Goal: Download file/media

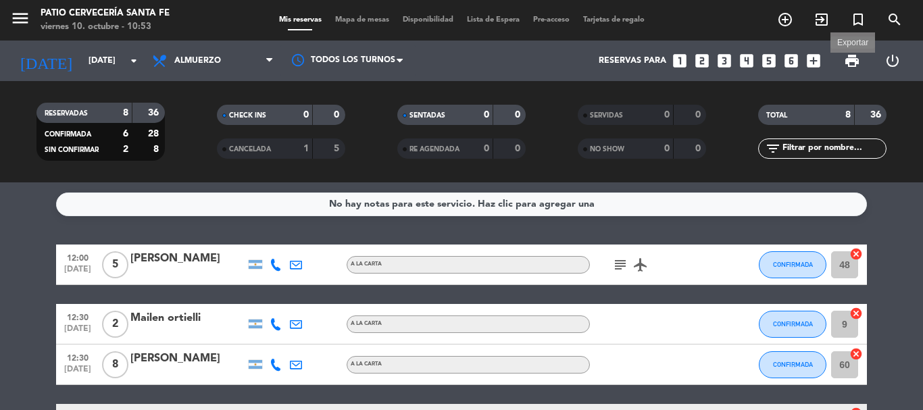
click at [849, 66] on span "print" at bounding box center [852, 61] width 16 height 16
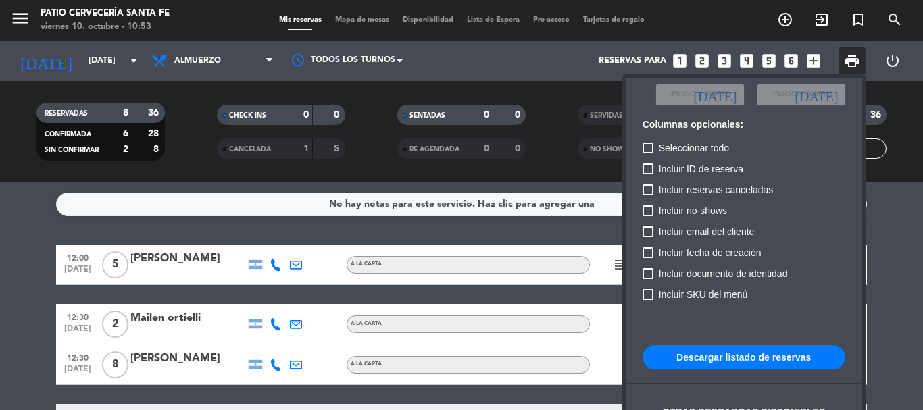
scroll to position [82, 0]
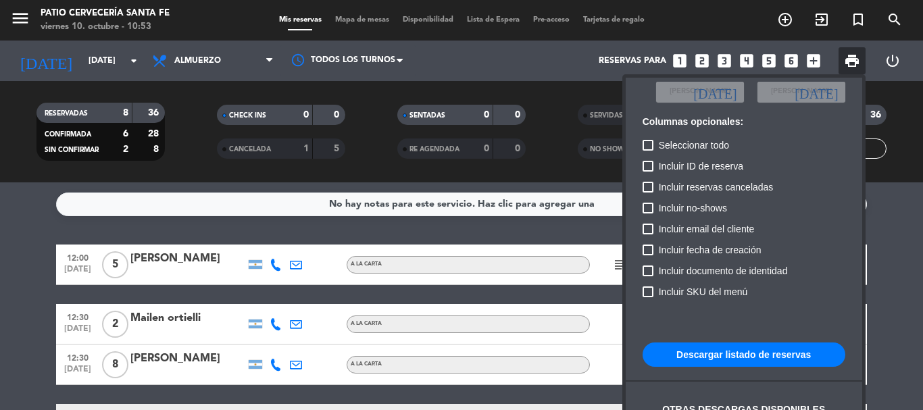
click at [770, 356] on button "Descargar listado de reservas" at bounding box center [744, 355] width 203 height 24
click at [422, 174] on div at bounding box center [461, 205] width 923 height 410
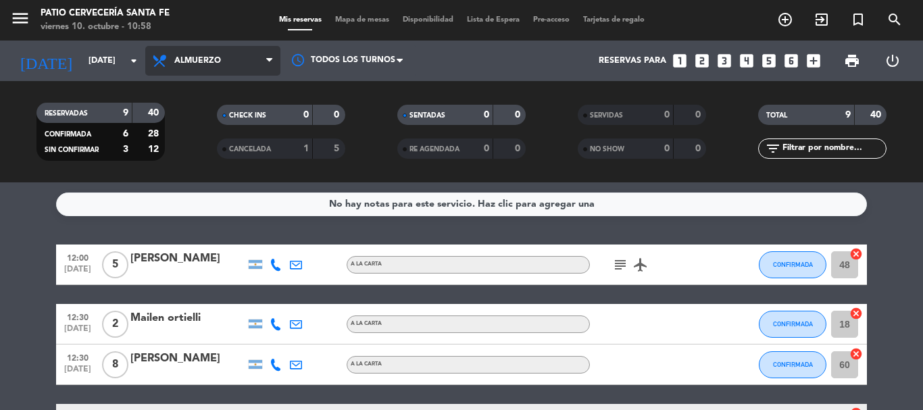
click at [218, 51] on span "Almuerzo" at bounding box center [212, 61] width 135 height 30
click at [207, 149] on div "menu Patio Cervecería Santa Fe viernes 10. octubre - 10:58 Mis reservas Mapa de…" at bounding box center [461, 91] width 923 height 182
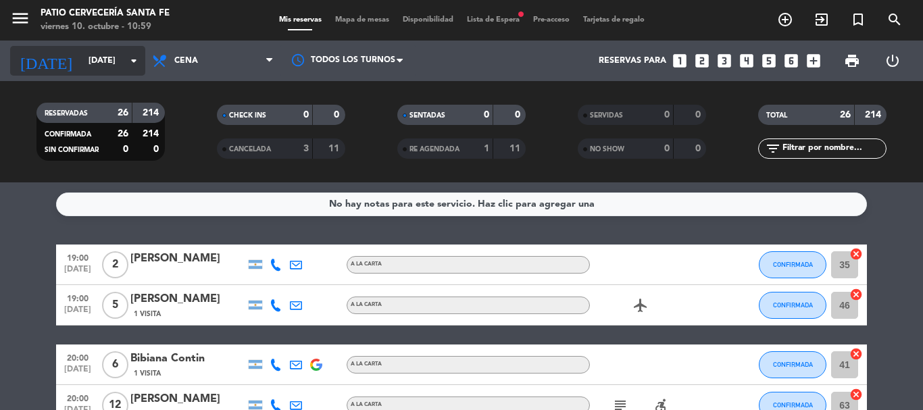
click at [143, 58] on input "[DATE]" at bounding box center [139, 60] width 114 height 23
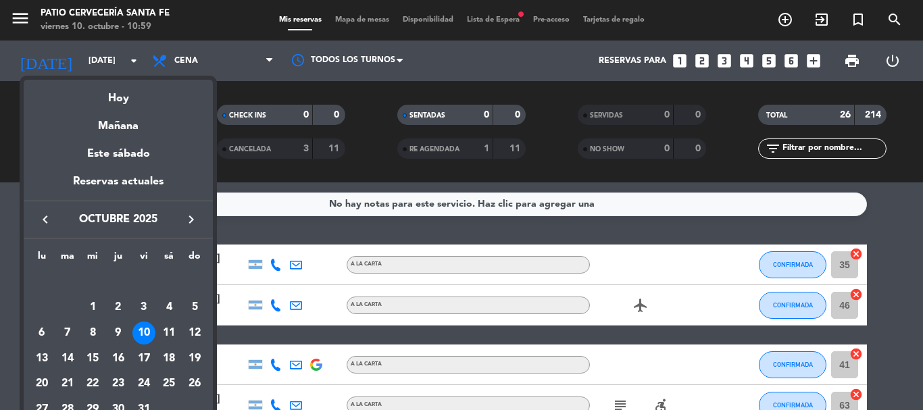
click at [290, 214] on div at bounding box center [461, 205] width 923 height 410
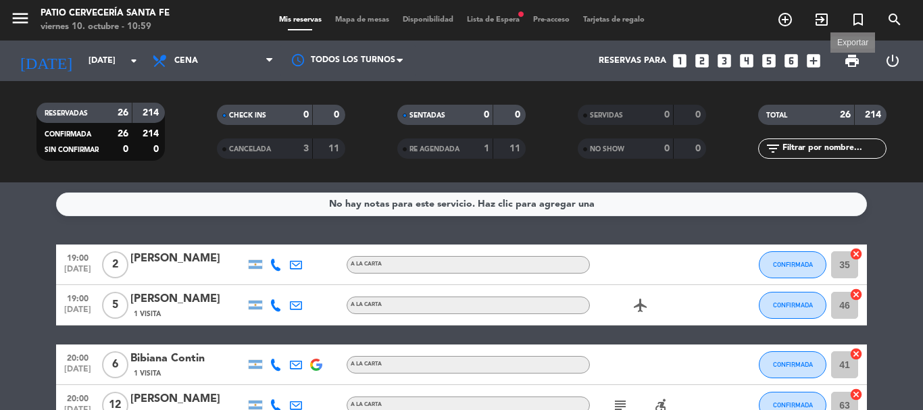
click at [857, 65] on span "print" at bounding box center [852, 61] width 16 height 16
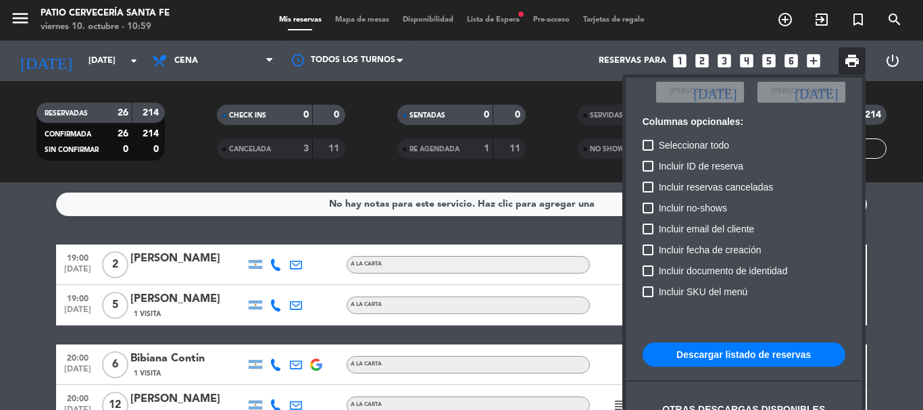
click at [746, 358] on button "Descargar listado de reservas" at bounding box center [744, 355] width 203 height 24
click at [251, 239] on div at bounding box center [461, 205] width 923 height 410
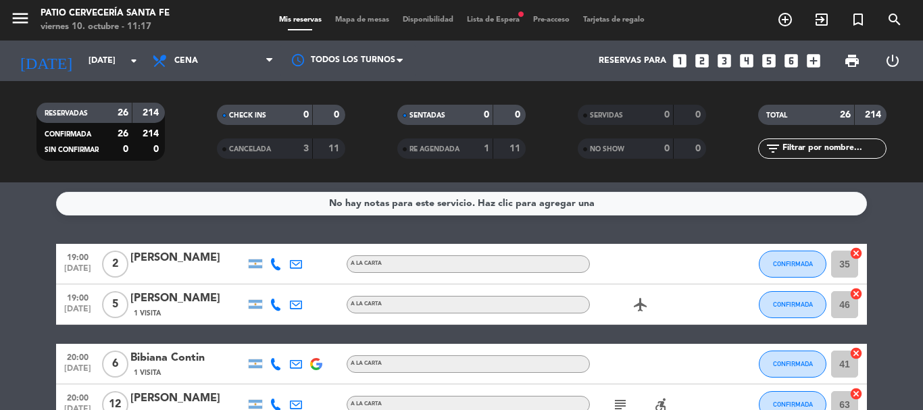
scroll to position [0, 0]
